Goal: Complete application form

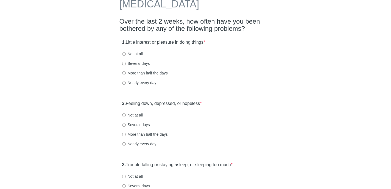
scroll to position [35, 0]
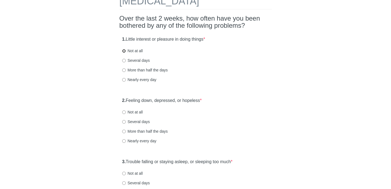
click at [124, 51] on input "Not at all" at bounding box center [124, 51] width 4 height 4
radio input "true"
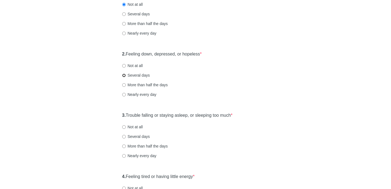
click at [124, 75] on input "Several days" at bounding box center [124, 76] width 4 height 4
radio input "true"
click at [124, 127] on input "Not at all" at bounding box center [124, 127] width 4 height 4
radio input "true"
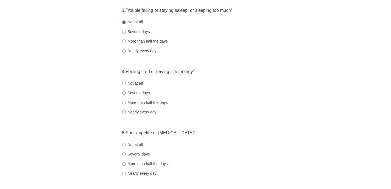
scroll to position [187, 0]
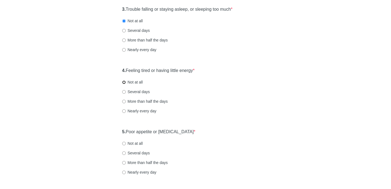
click at [123, 82] on input "Not at all" at bounding box center [124, 82] width 4 height 4
radio input "true"
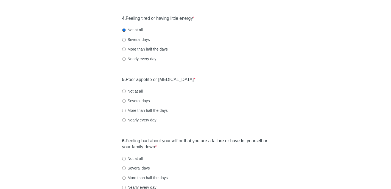
scroll to position [251, 0]
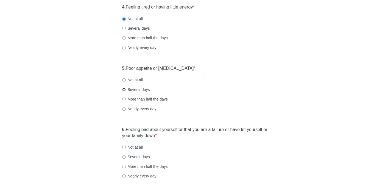
click at [124, 91] on input "Several days" at bounding box center [124, 90] width 4 height 4
radio input "true"
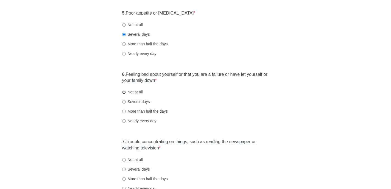
click at [123, 92] on input "Not at all" at bounding box center [124, 92] width 4 height 4
radio input "true"
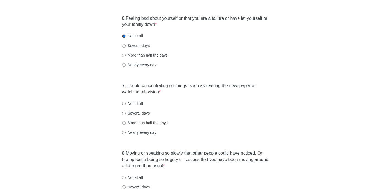
scroll to position [368, 0]
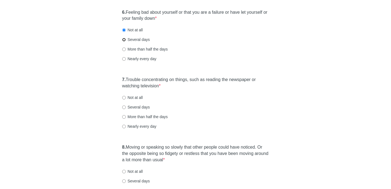
click at [123, 39] on input "Several days" at bounding box center [124, 40] width 4 height 4
radio input "true"
click at [125, 31] on input "Not at all" at bounding box center [124, 30] width 4 height 4
radio input "true"
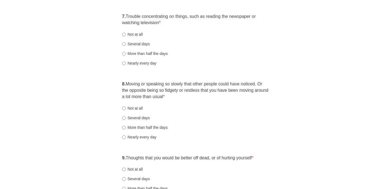
scroll to position [437, 0]
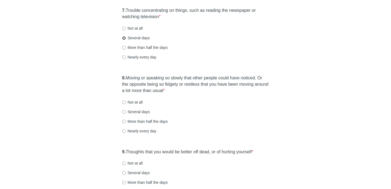
click at [123, 39] on input "Several days" at bounding box center [124, 38] width 4 height 4
radio input "true"
click at [123, 46] on input "More than half the days" at bounding box center [124, 48] width 4 height 4
radio input "true"
click at [124, 103] on input "Not at all" at bounding box center [124, 102] width 4 height 4
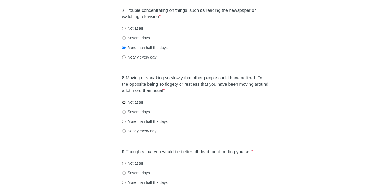
radio input "true"
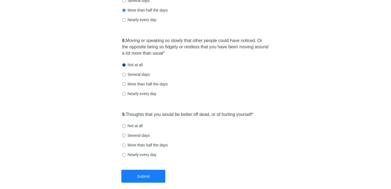
scroll to position [496, 0]
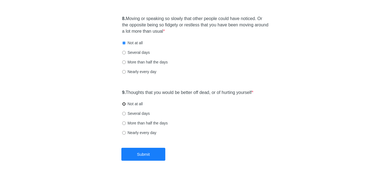
click at [124, 104] on input "Not at all" at bounding box center [124, 104] width 4 height 4
radio input "true"
click at [146, 153] on button "Submit" at bounding box center [143, 154] width 44 height 13
